Goal: Task Accomplishment & Management: Use online tool/utility

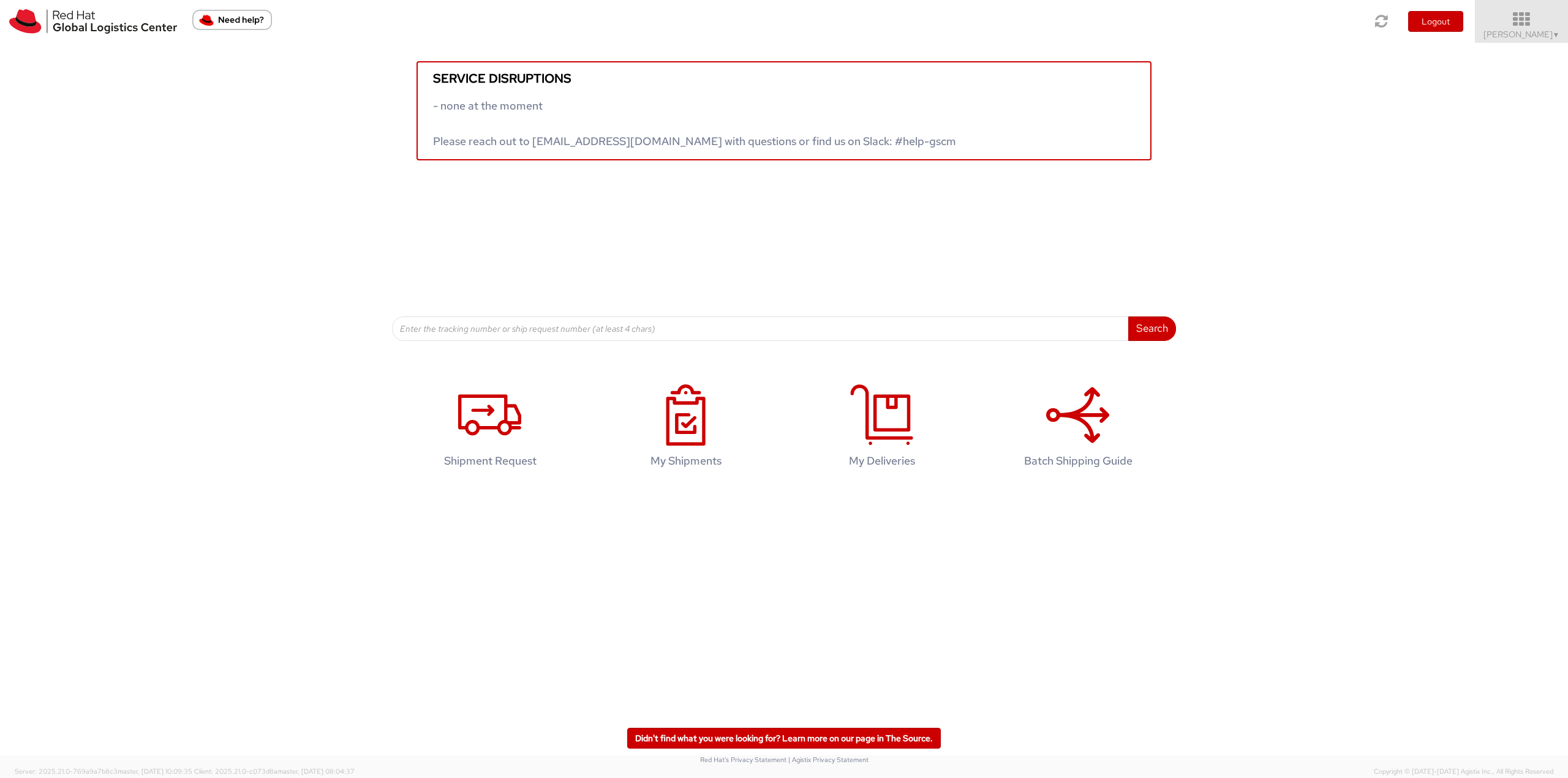
click at [1531, 15] on icon at bounding box center [1522, 20] width 107 height 17
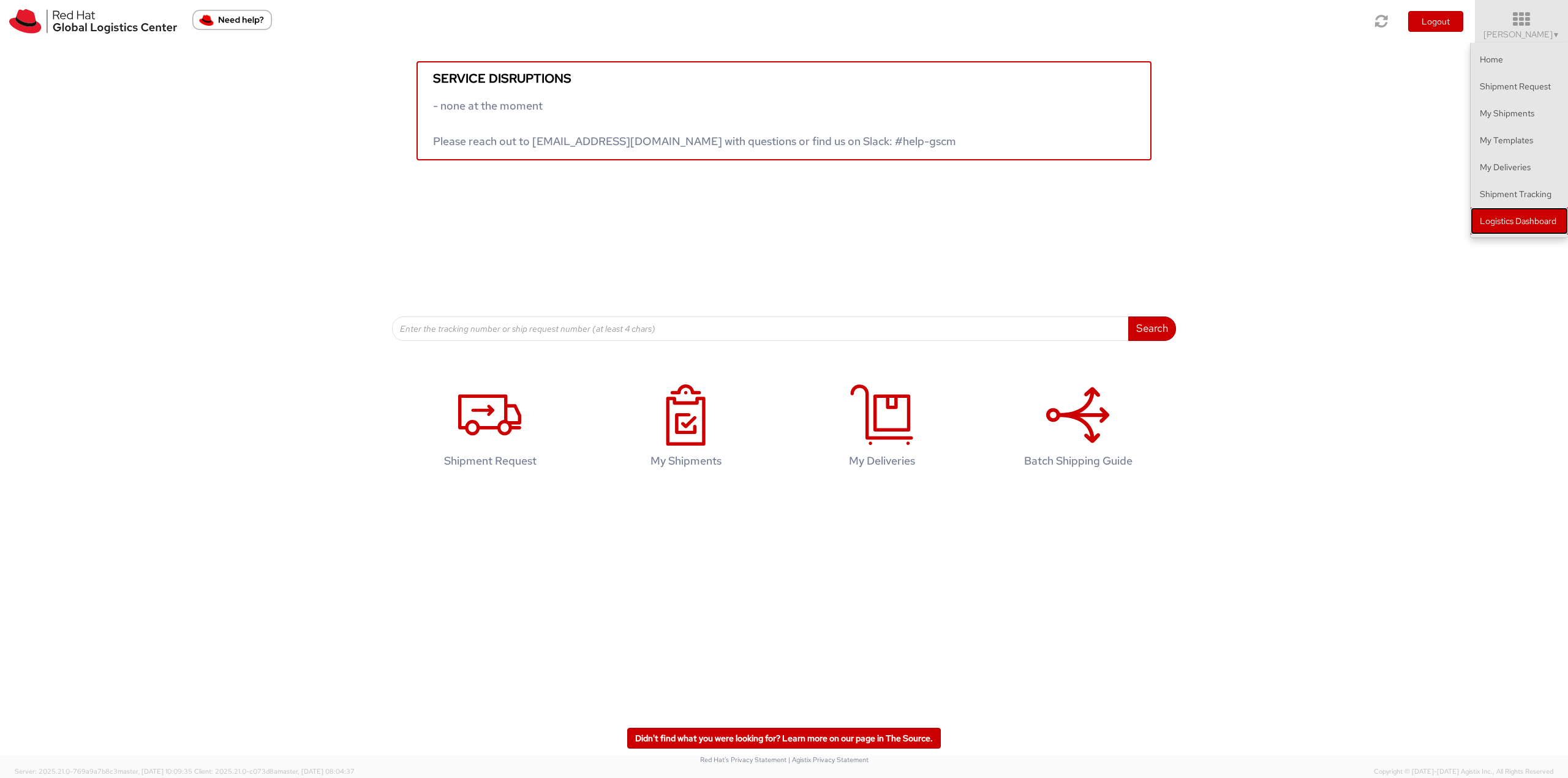
click at [1509, 218] on link "Logistics Dashboard" at bounding box center [1519, 220] width 97 height 27
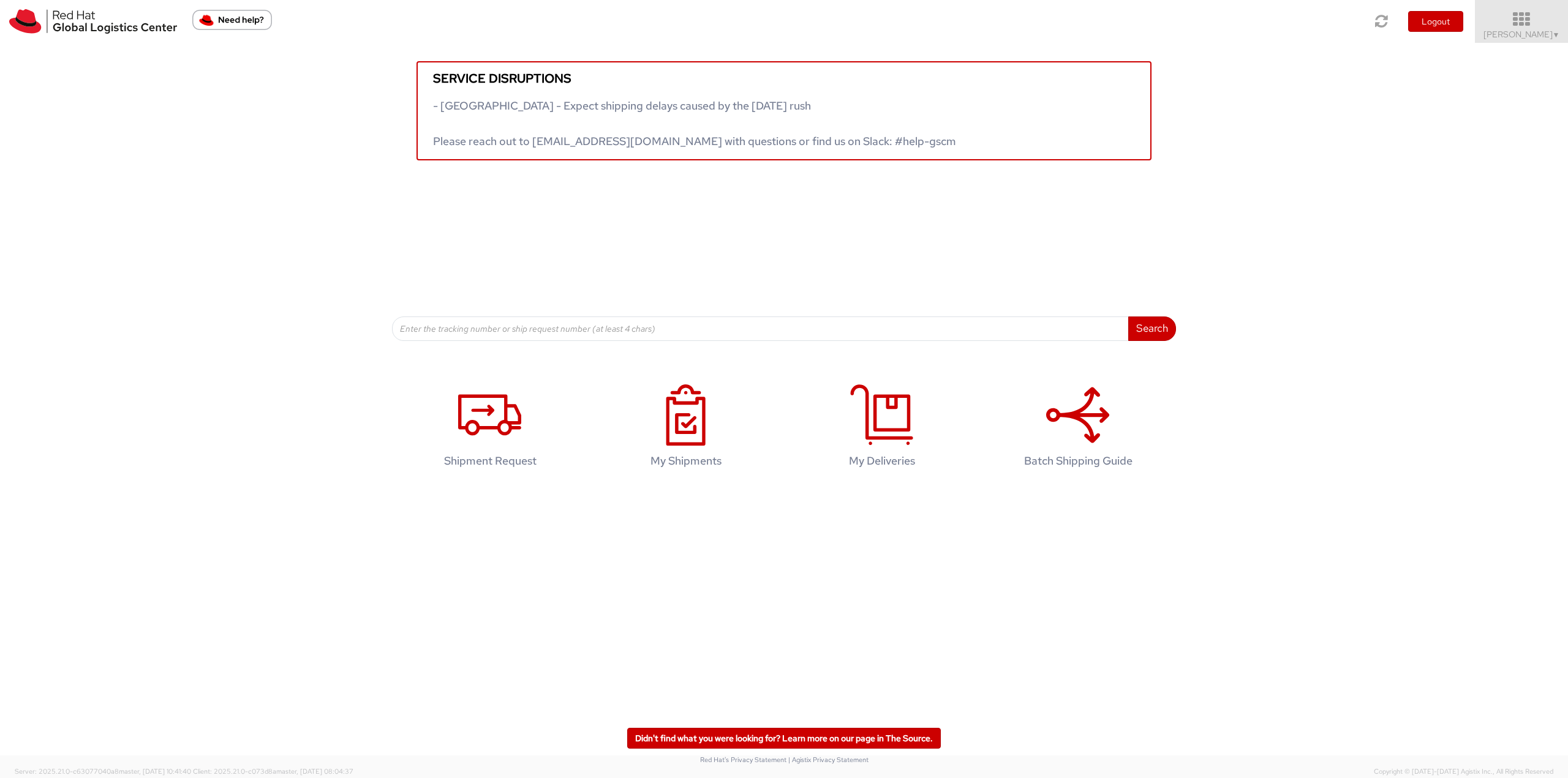
click at [1523, 28] on link "[PERSON_NAME] ▼" at bounding box center [1522, 21] width 93 height 43
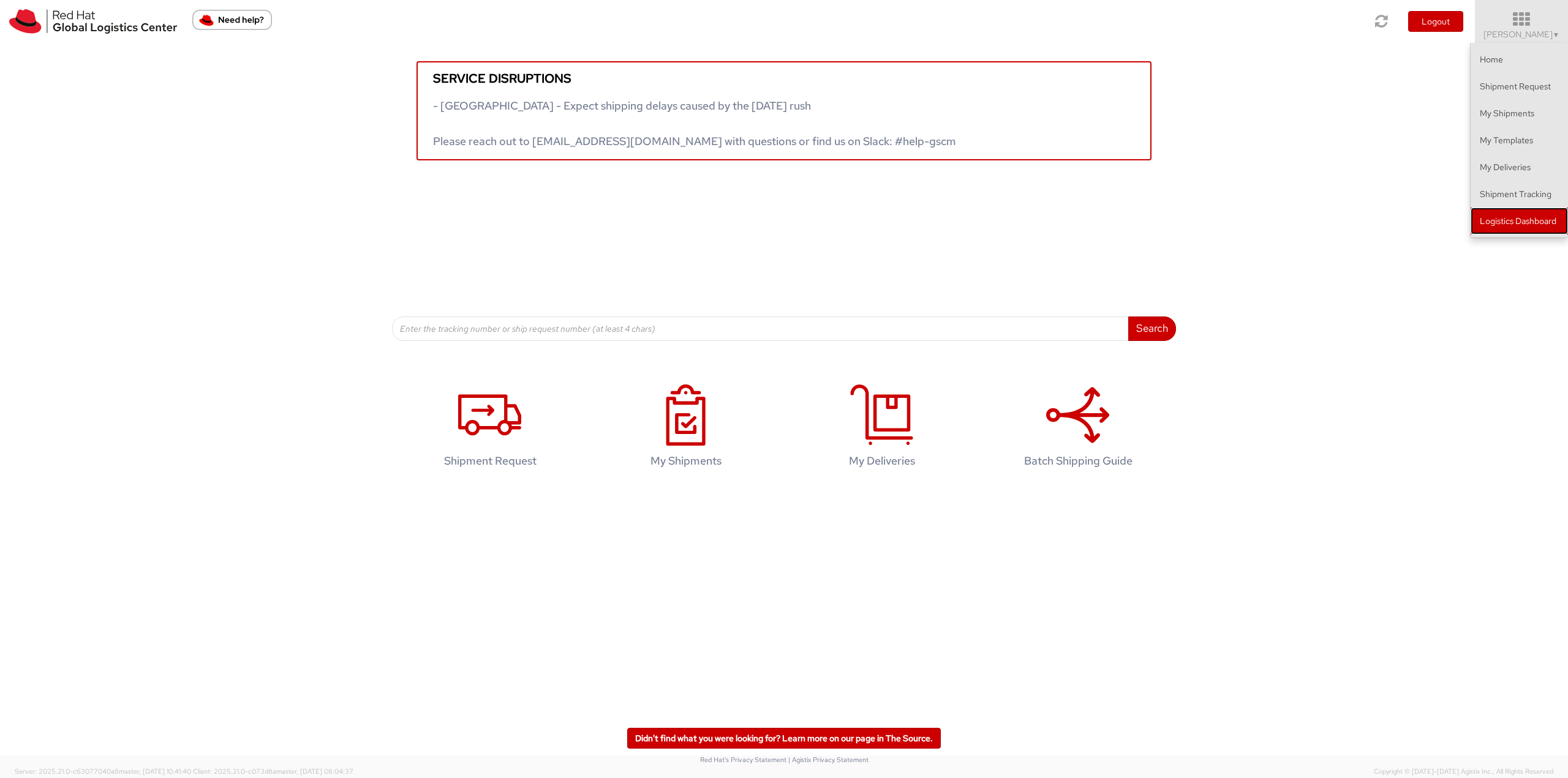
click at [1529, 215] on link "Logistics Dashboard" at bounding box center [1519, 220] width 97 height 27
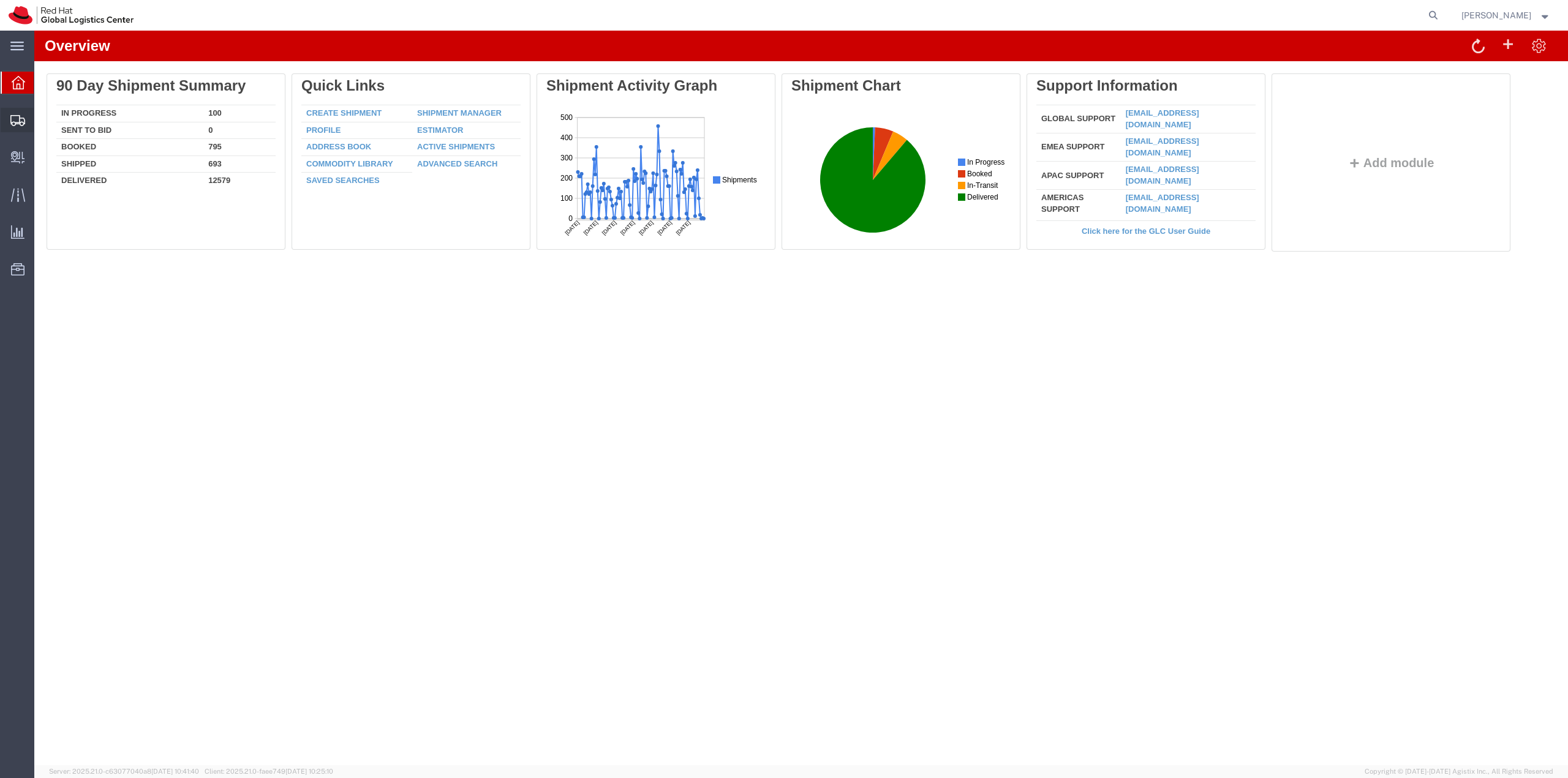
click at [0, 0] on span "Shipment Manager" at bounding box center [0, 0] width 0 height 0
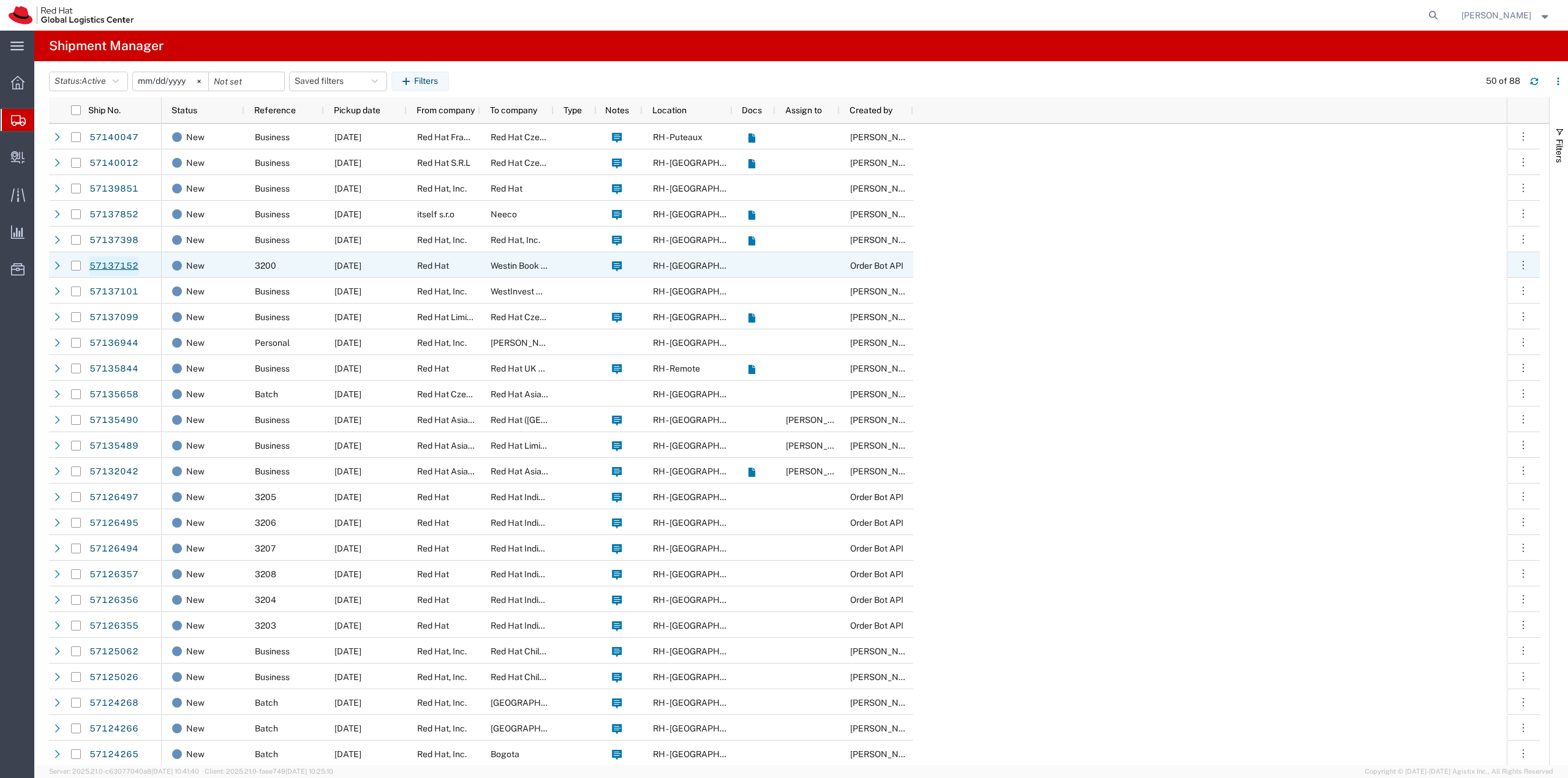
click at [106, 267] on link "57137152" at bounding box center [114, 266] width 50 height 19
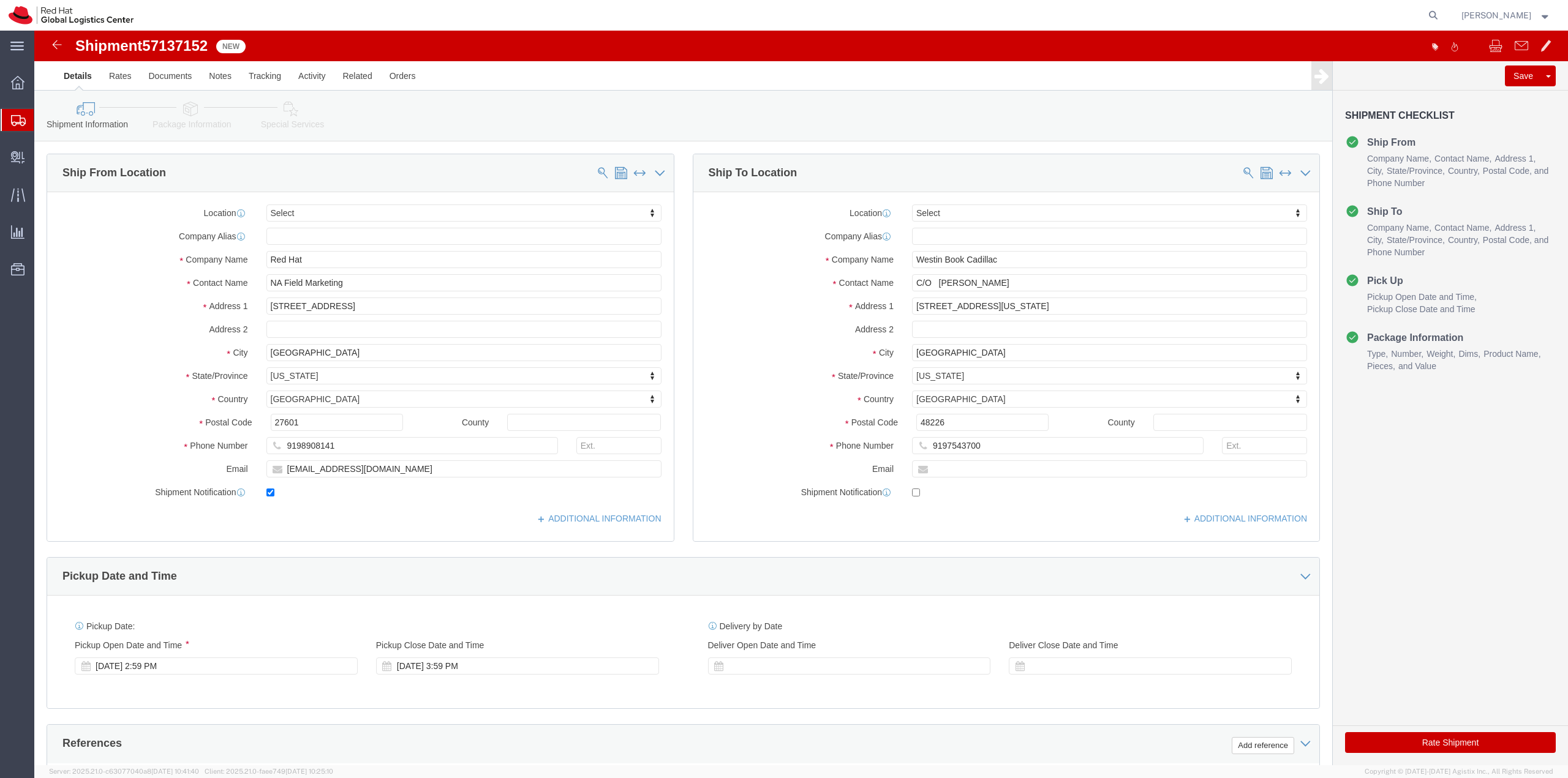
select select
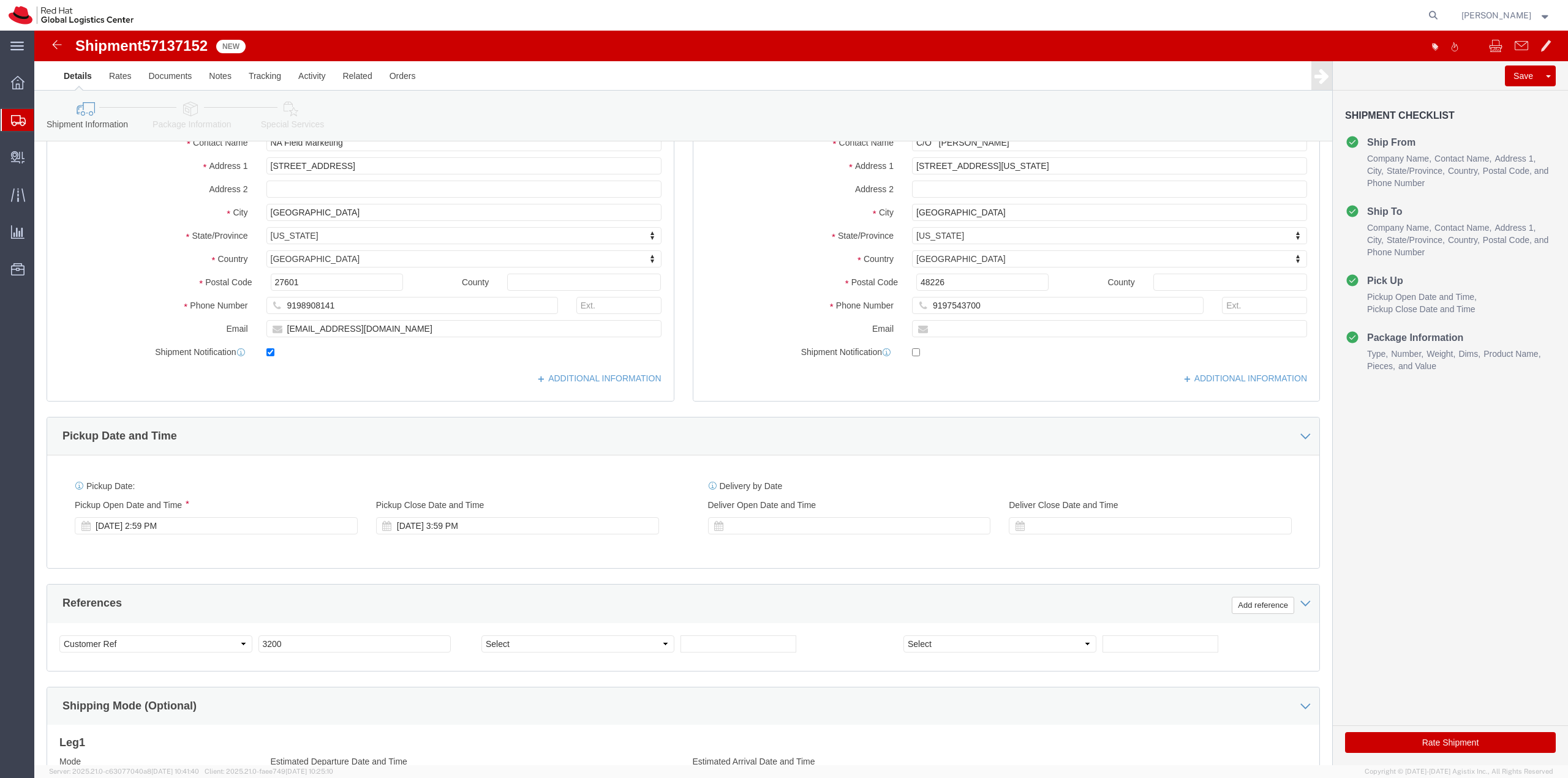
scroll to position [306, 0]
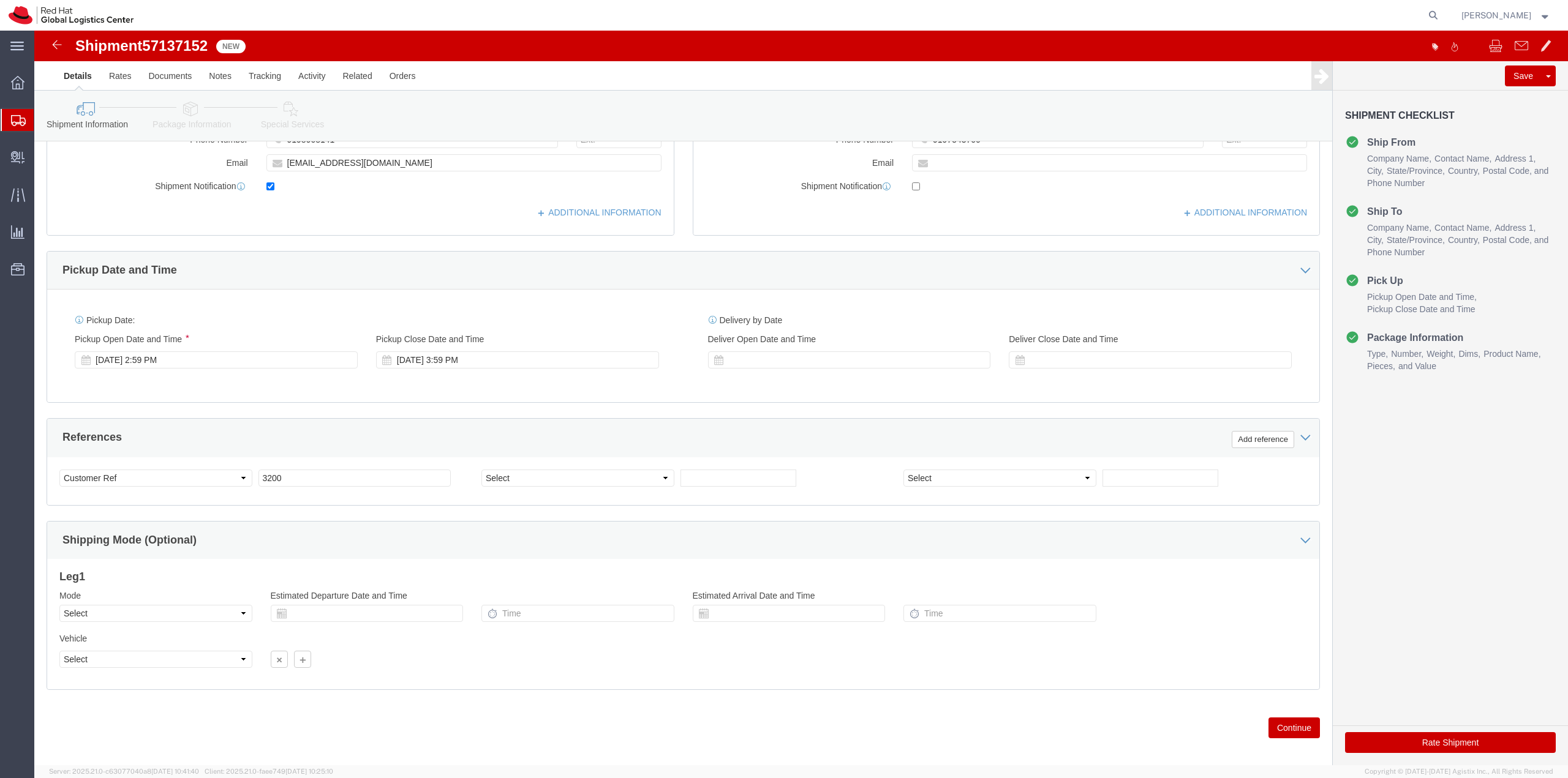
click button "Rate Shipment"
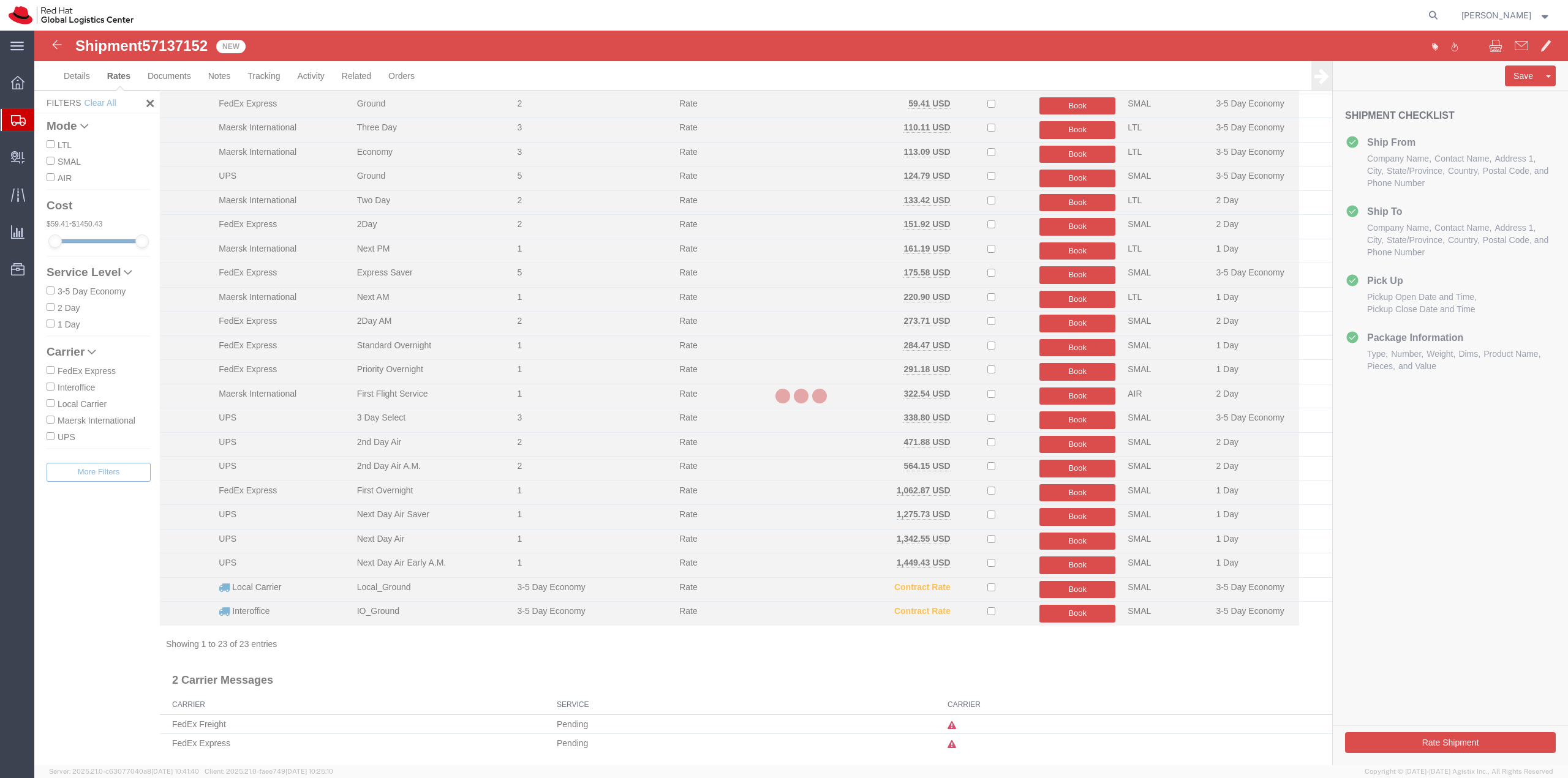
scroll to position [68, 0]
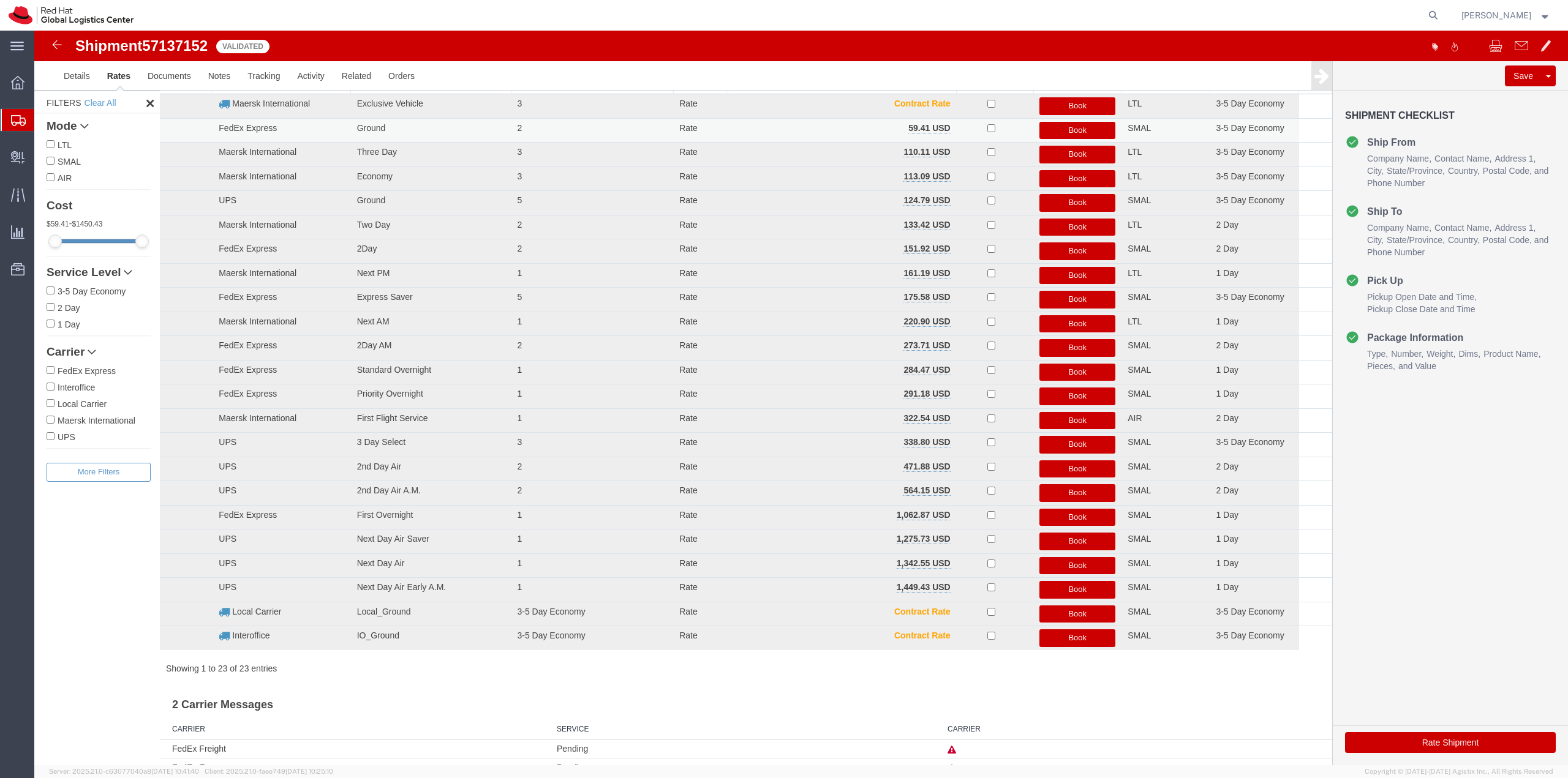
click at [1072, 128] on button "Book" at bounding box center [1077, 131] width 76 height 18
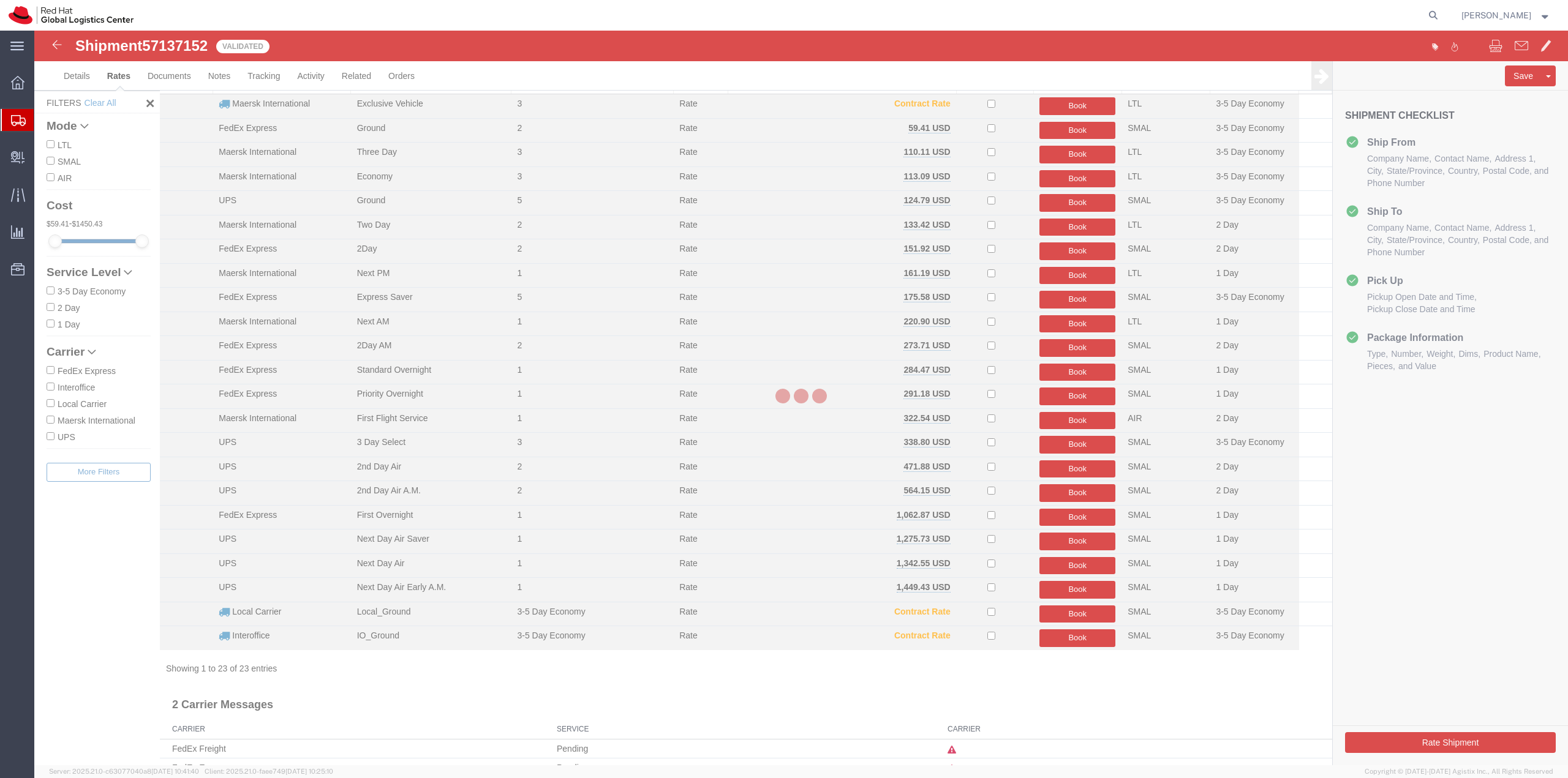
scroll to position [0, 0]
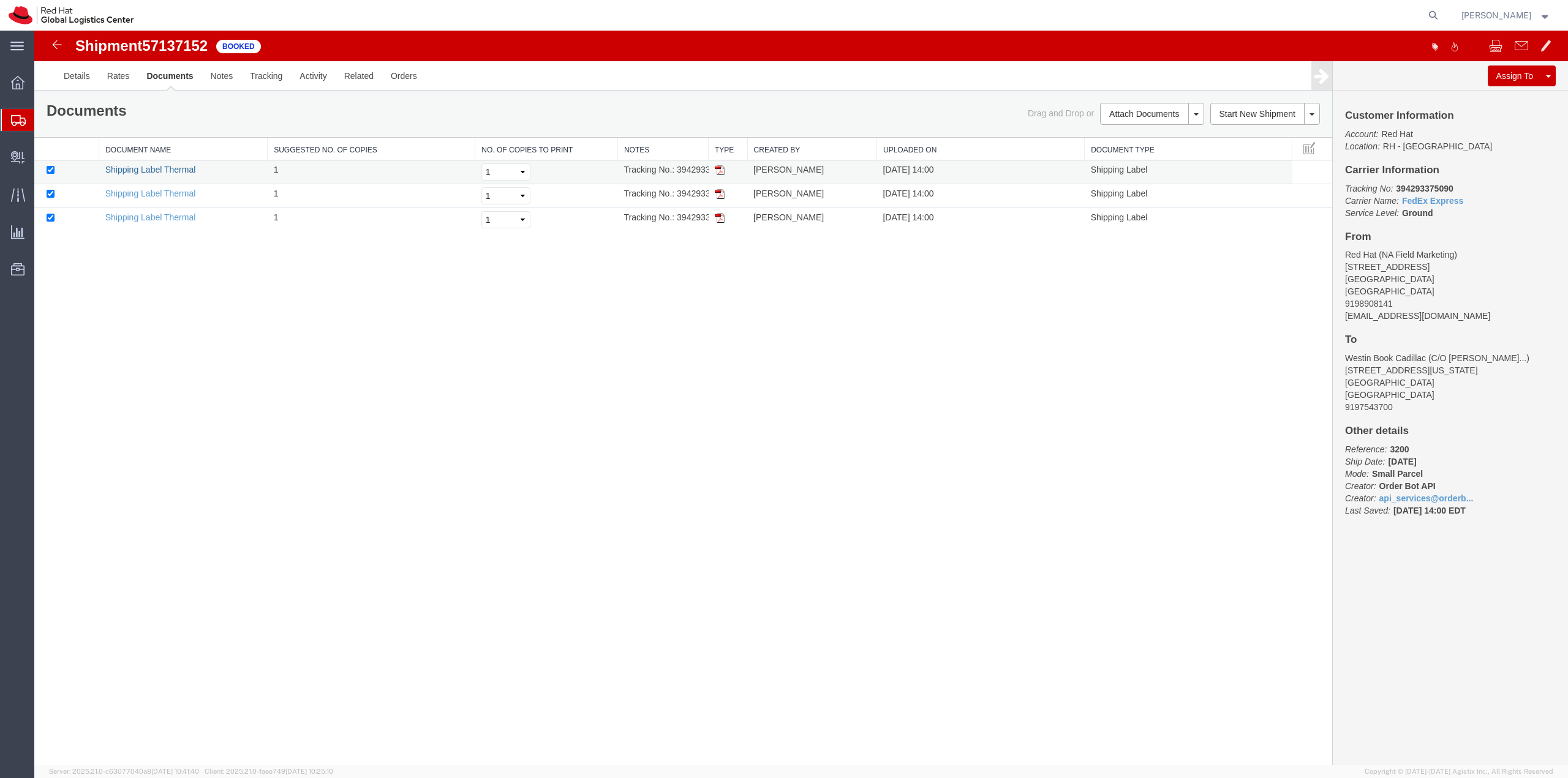
drag, startPoint x: 133, startPoint y: 167, endPoint x: 146, endPoint y: 179, distance: 17.7
drag, startPoint x: 127, startPoint y: 198, endPoint x: 258, endPoint y: 30, distance: 213.0
click at [127, 198] on link "Shipping Label Thermal" at bounding box center [151, 194] width 91 height 10
drag, startPoint x: 137, startPoint y: 217, endPoint x: 476, endPoint y: 52, distance: 377.0
click at [137, 217] on link "Shipping Label Thermal" at bounding box center [151, 217] width 91 height 10
